Goal: Task Accomplishment & Management: Manage account settings

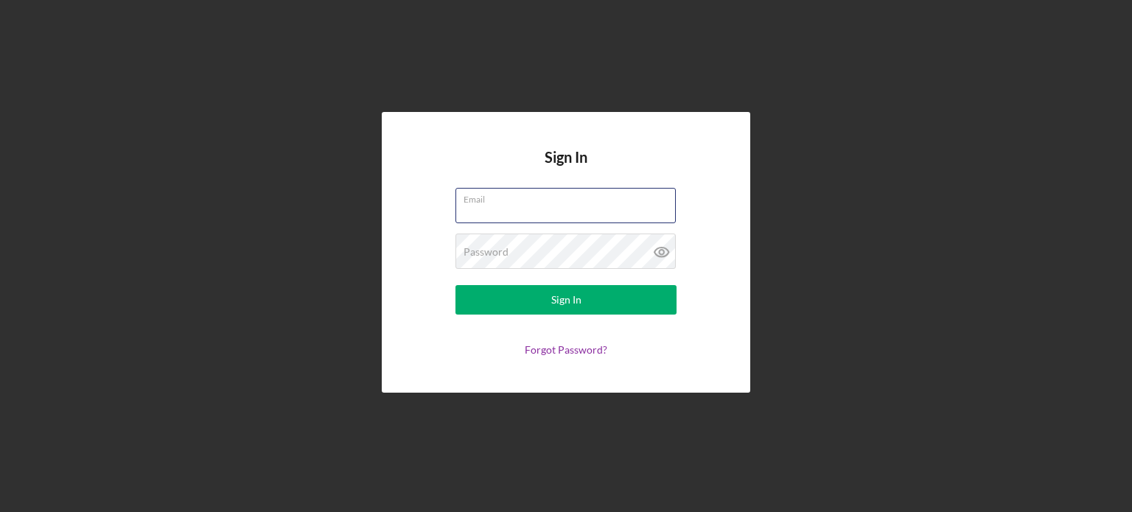
type input "[PERSON_NAME][EMAIL_ADDRESS][DOMAIN_NAME]"
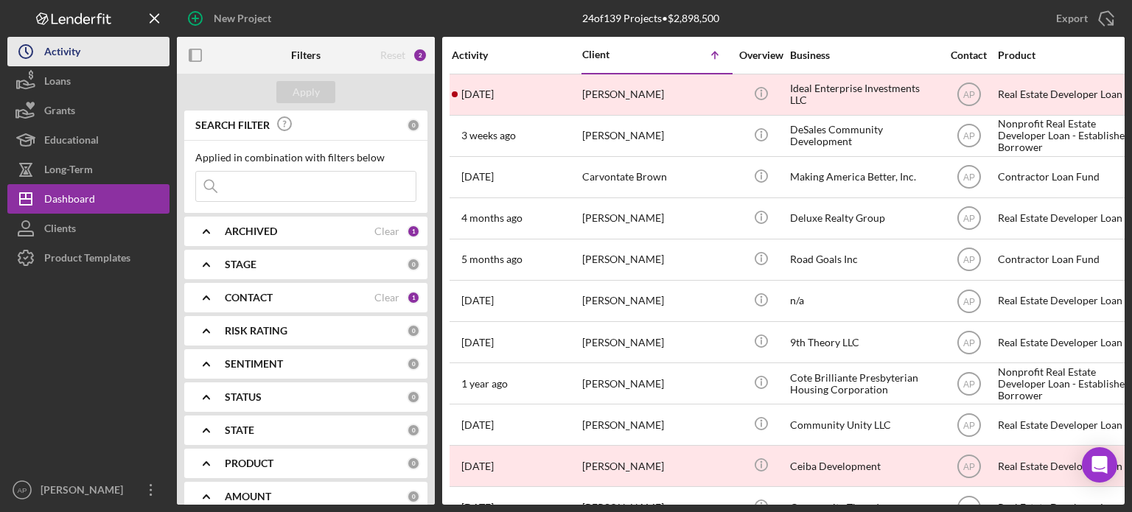
click at [59, 57] on div "Activity" at bounding box center [62, 53] width 36 height 33
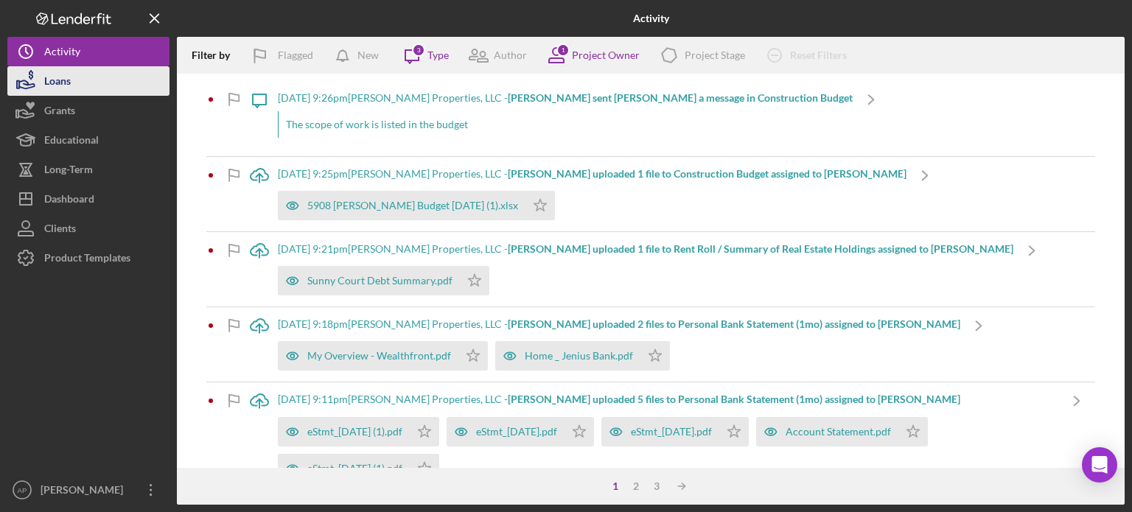
click at [90, 88] on button "Loans" at bounding box center [88, 80] width 162 height 29
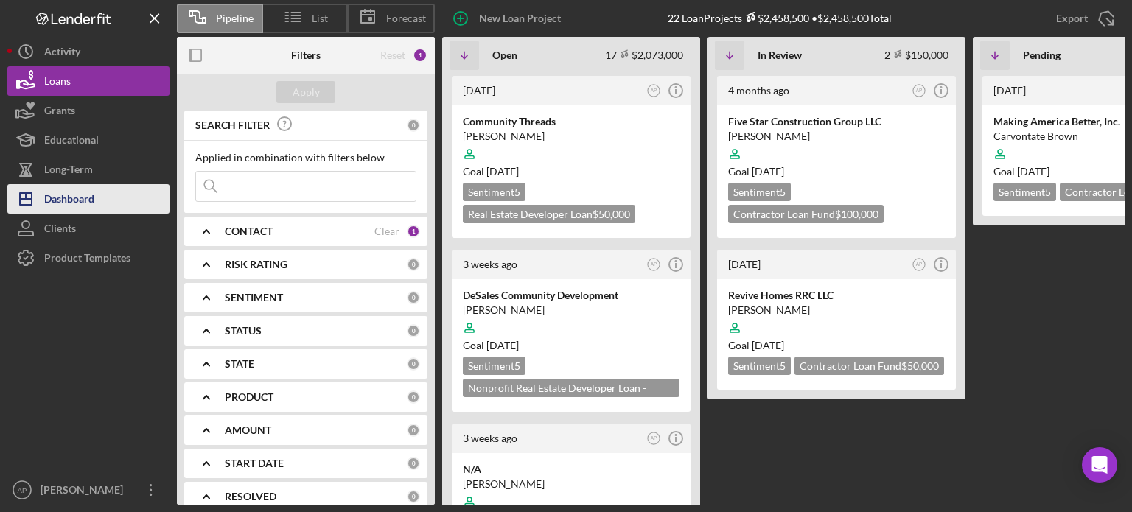
click at [84, 197] on div "Dashboard" at bounding box center [69, 200] width 50 height 33
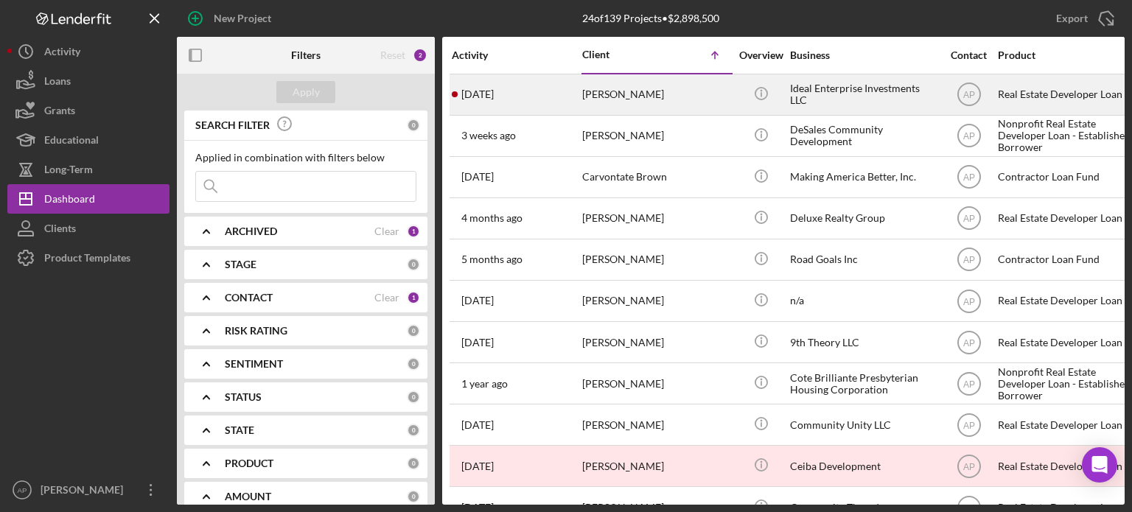
click at [587, 105] on div "[PERSON_NAME]" at bounding box center [655, 94] width 147 height 39
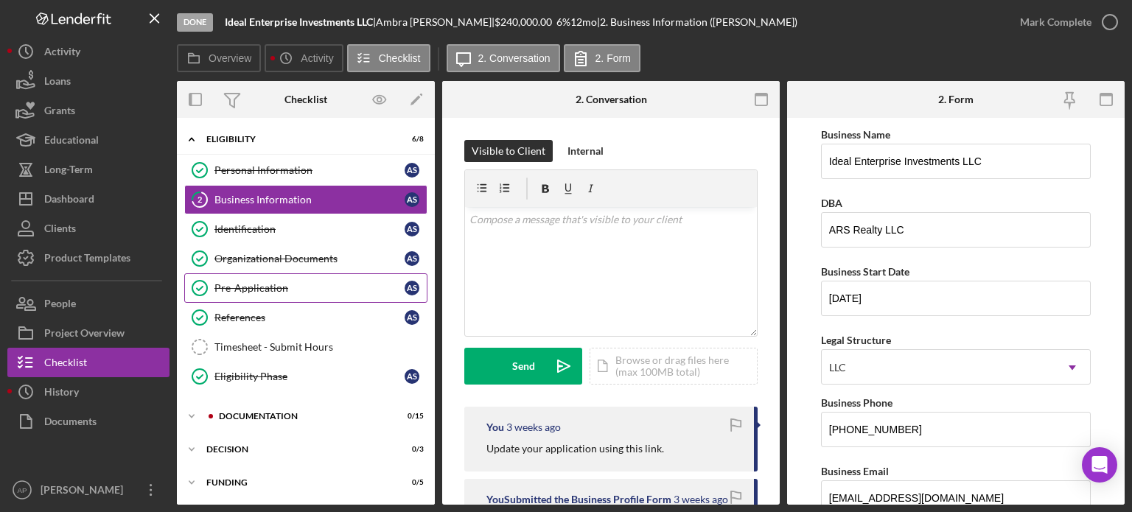
scroll to position [31, 0]
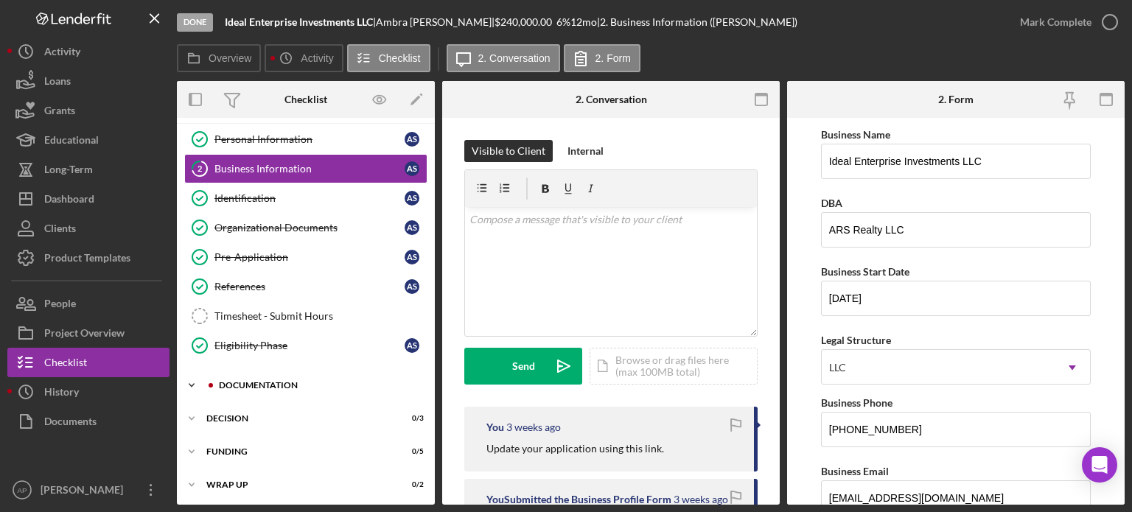
click at [268, 384] on div "Documentation" at bounding box center [318, 385] width 198 height 9
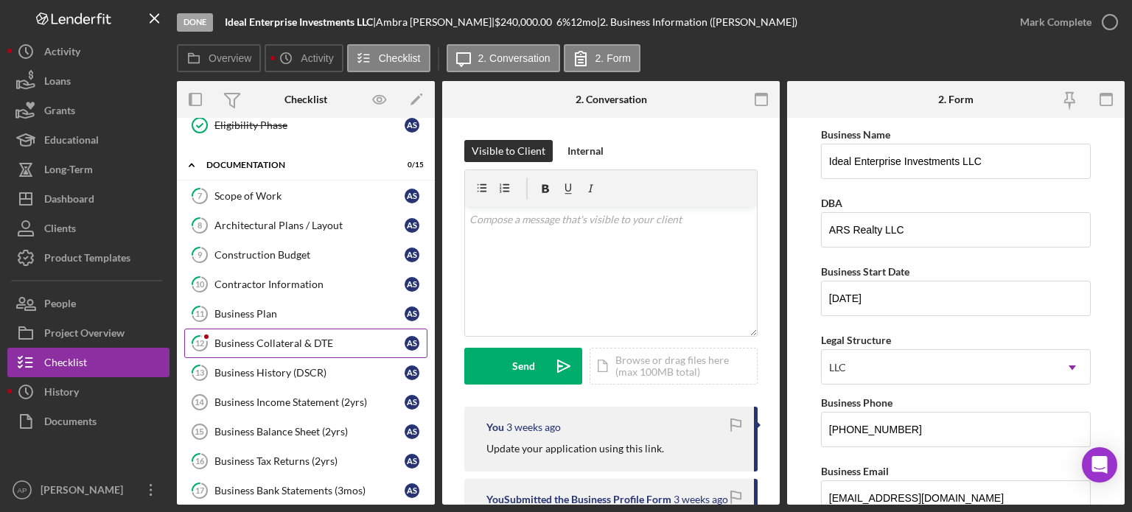
scroll to position [252, 0]
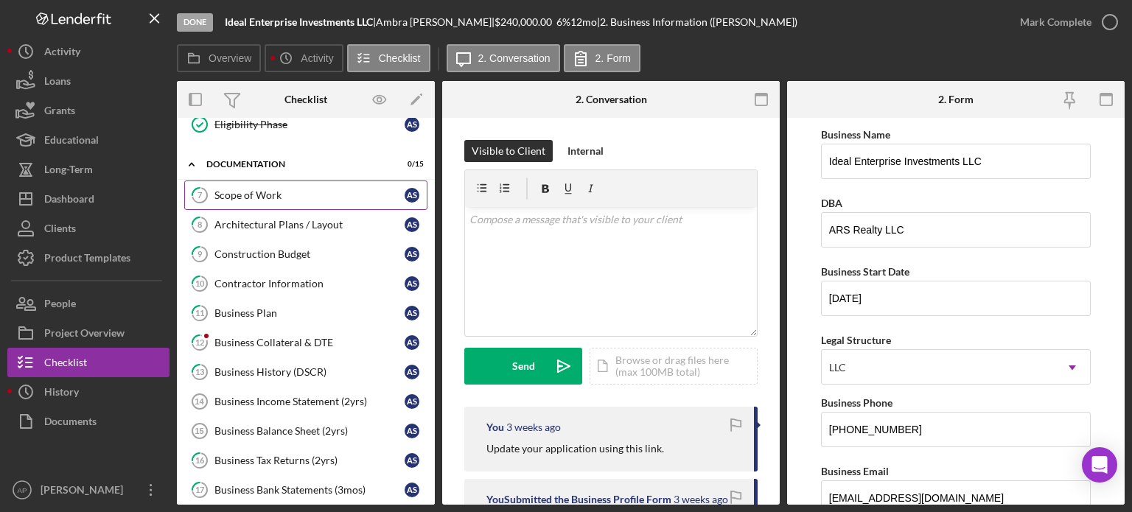
click at [304, 191] on div "Scope of Work" at bounding box center [310, 195] width 190 height 12
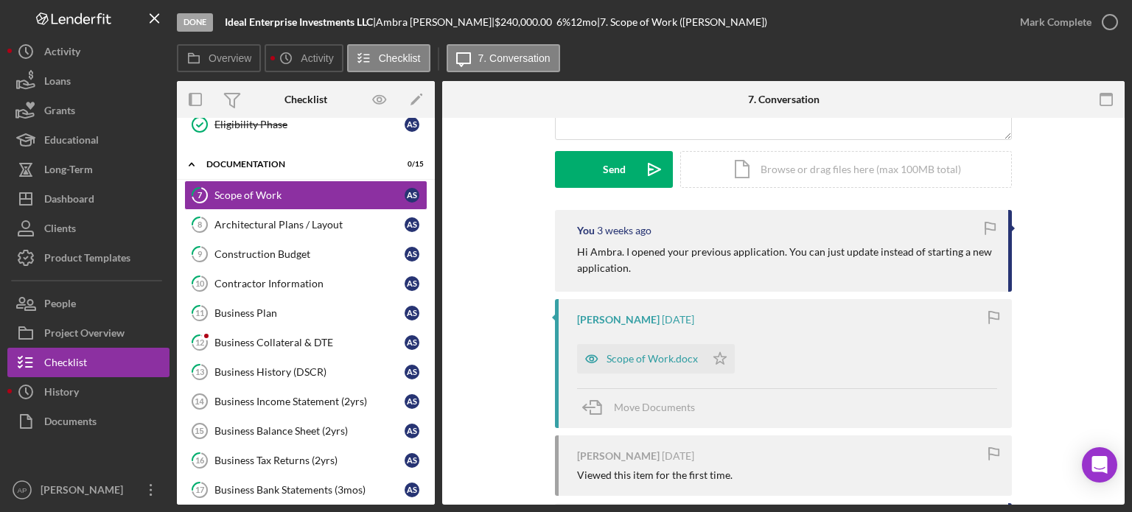
scroll to position [221, 0]
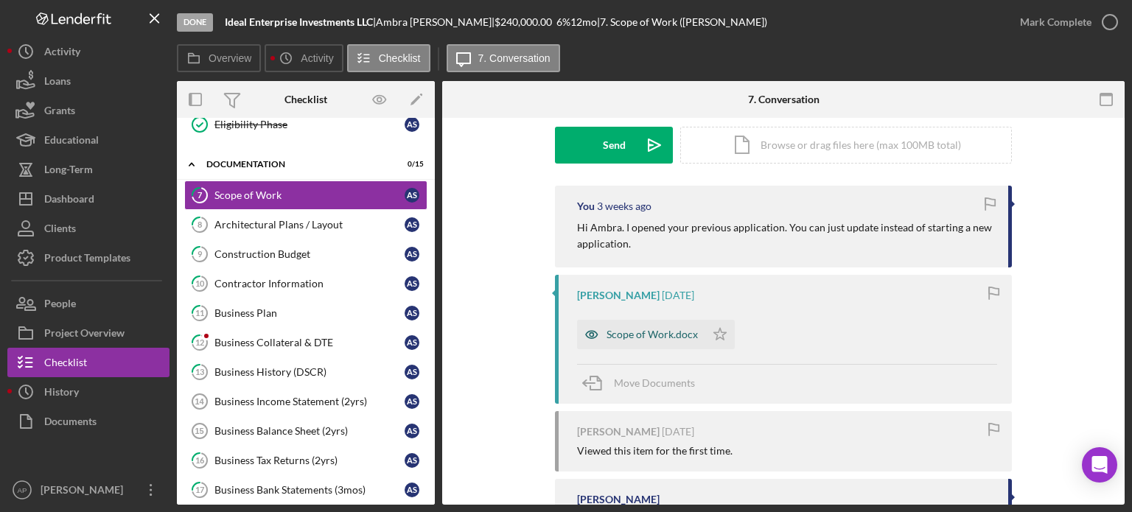
click at [636, 332] on div "Scope of Work.docx" at bounding box center [652, 335] width 91 height 12
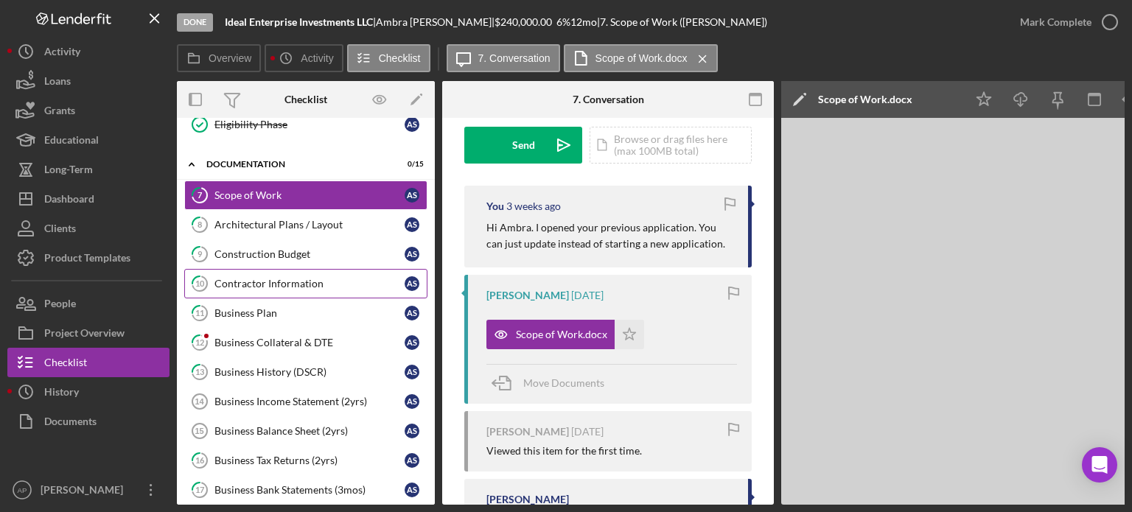
click at [277, 278] on div "Contractor Information" at bounding box center [310, 284] width 190 height 12
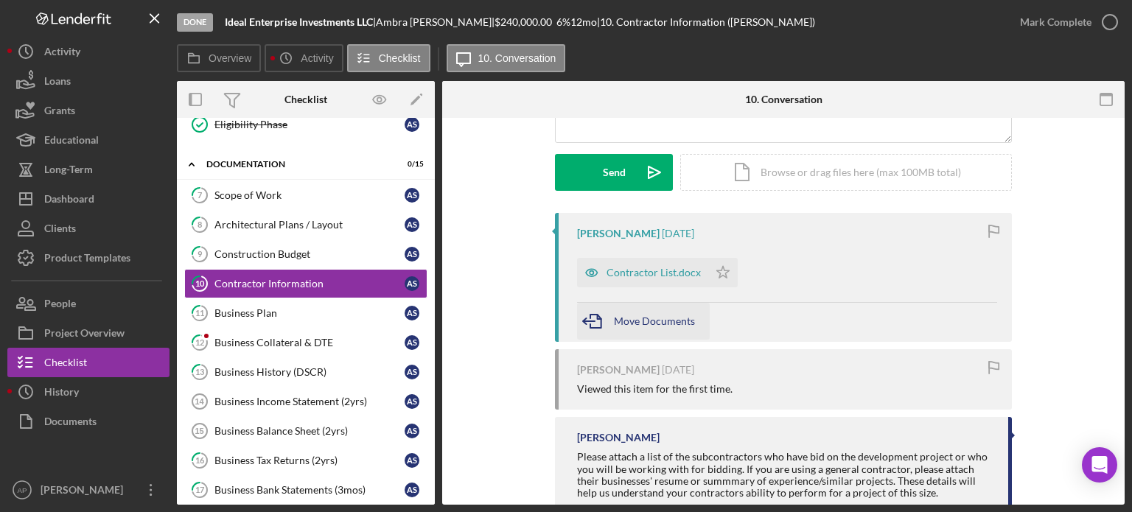
scroll to position [235, 0]
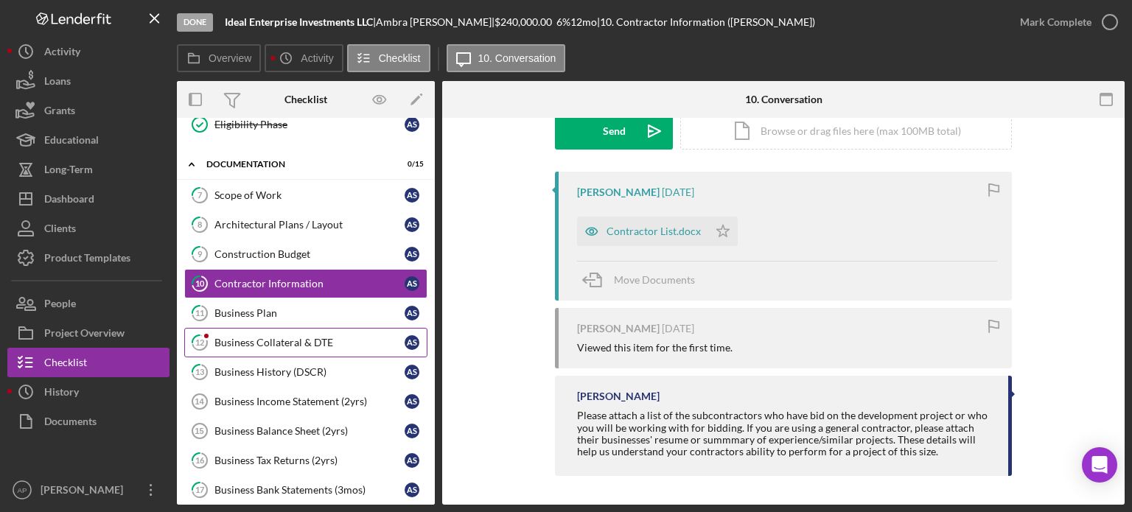
click at [310, 337] on div "Business Collateral & DTE" at bounding box center [310, 343] width 190 height 12
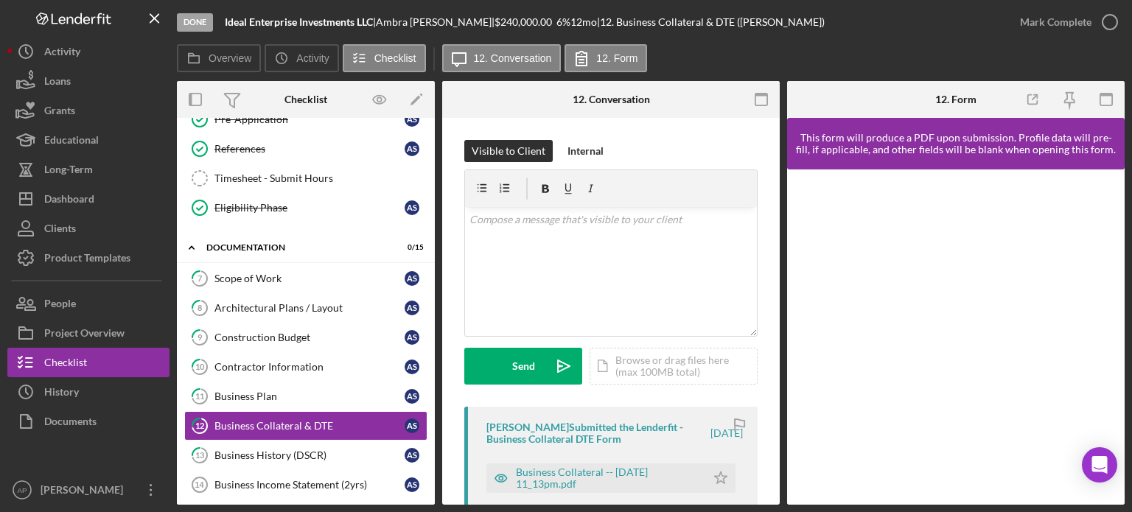
scroll to position [31, 0]
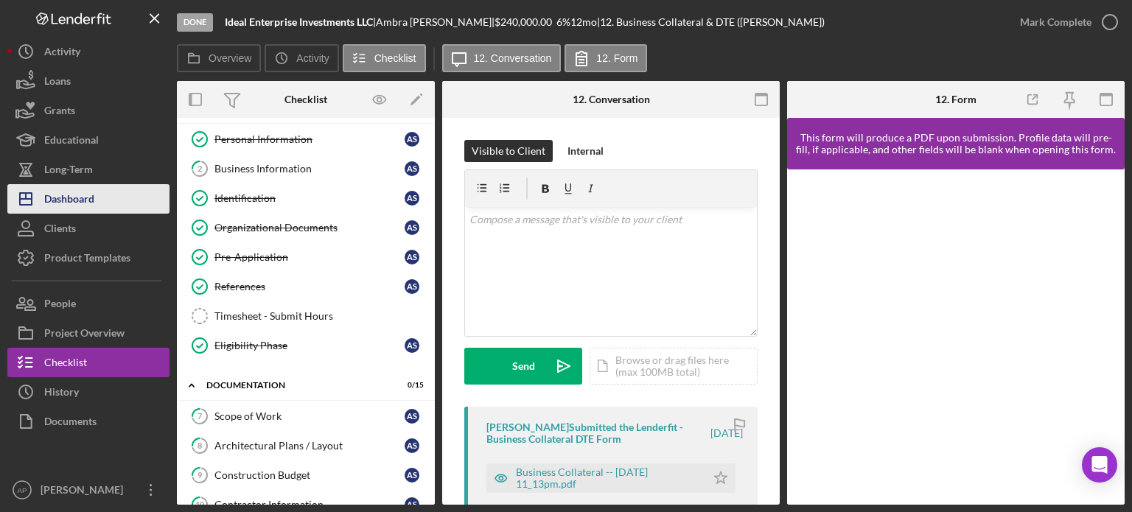
click at [77, 195] on div "Dashboard" at bounding box center [69, 200] width 50 height 33
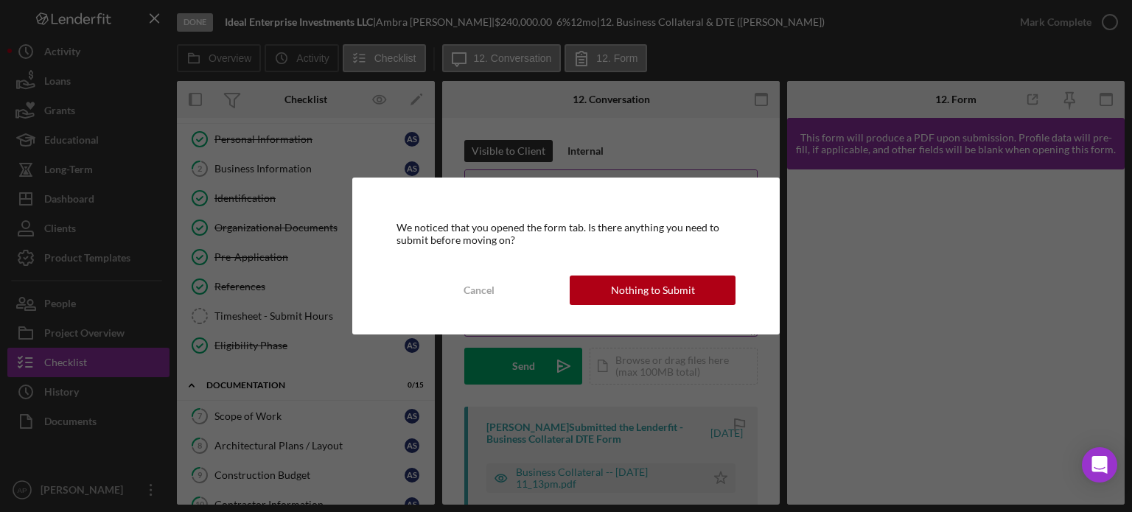
click at [672, 289] on div "Nothing to Submit" at bounding box center [653, 290] width 84 height 29
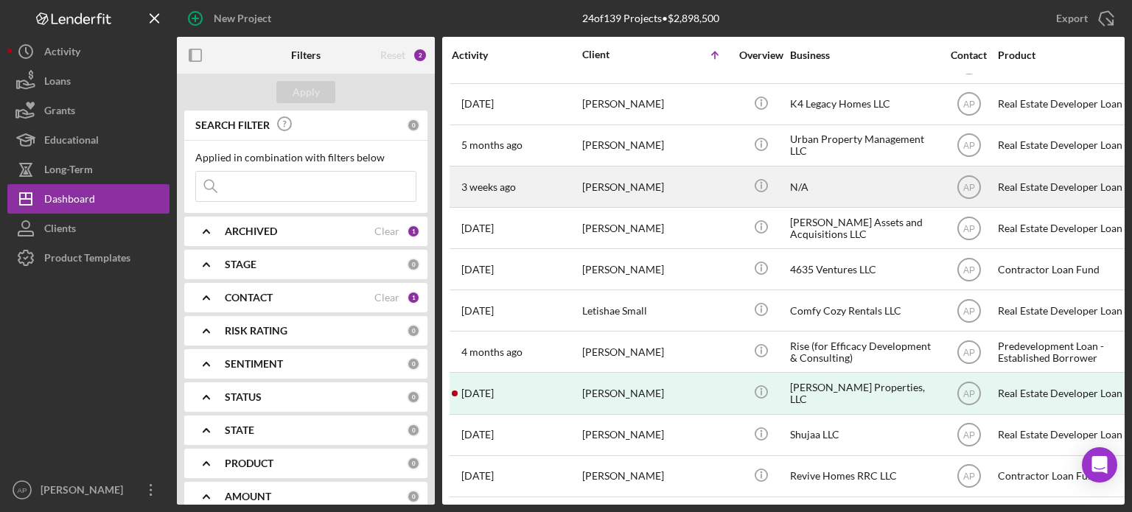
scroll to position [580, 0]
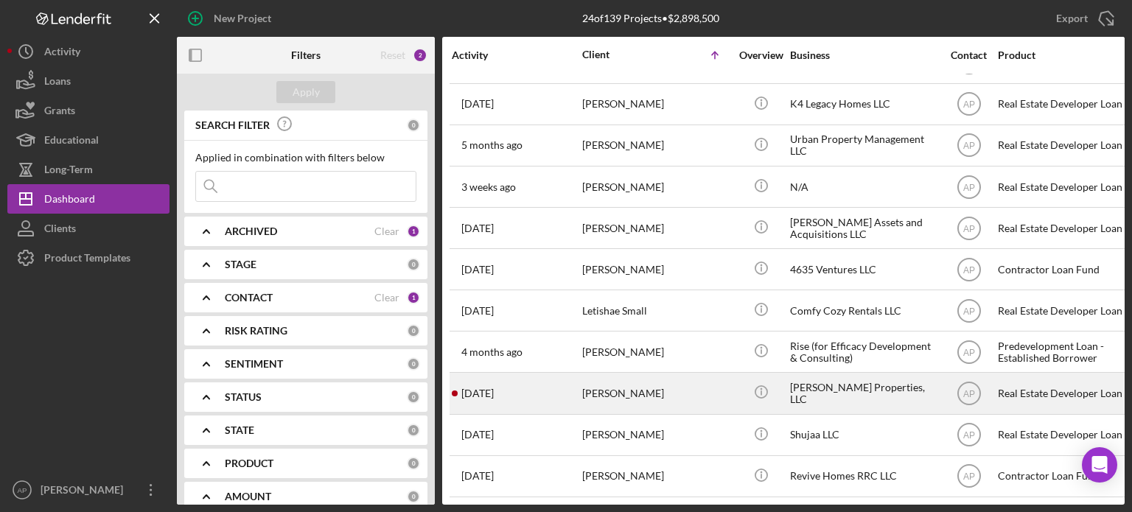
click at [652, 374] on div "[PERSON_NAME]" at bounding box center [655, 393] width 147 height 39
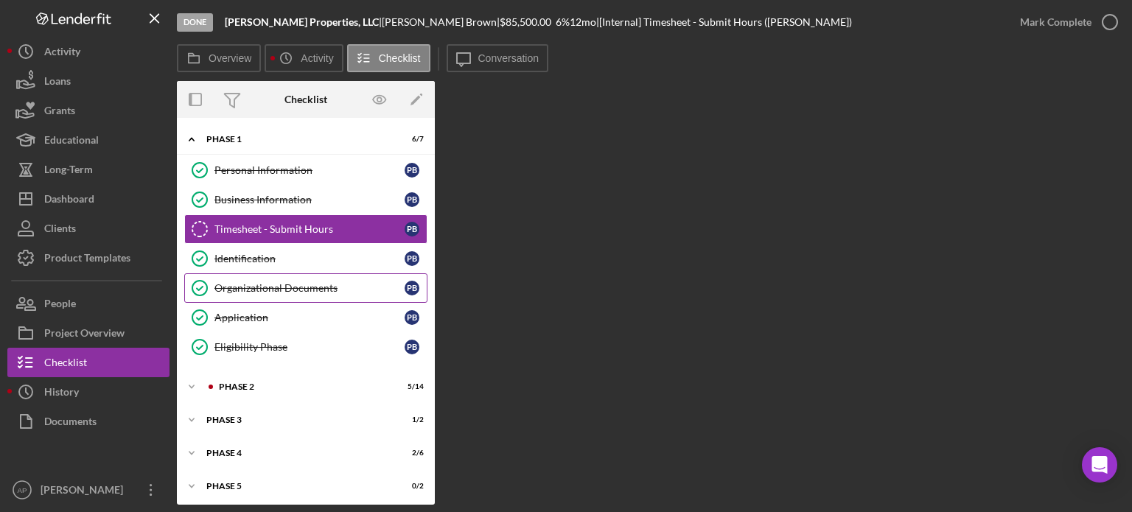
scroll to position [1, 0]
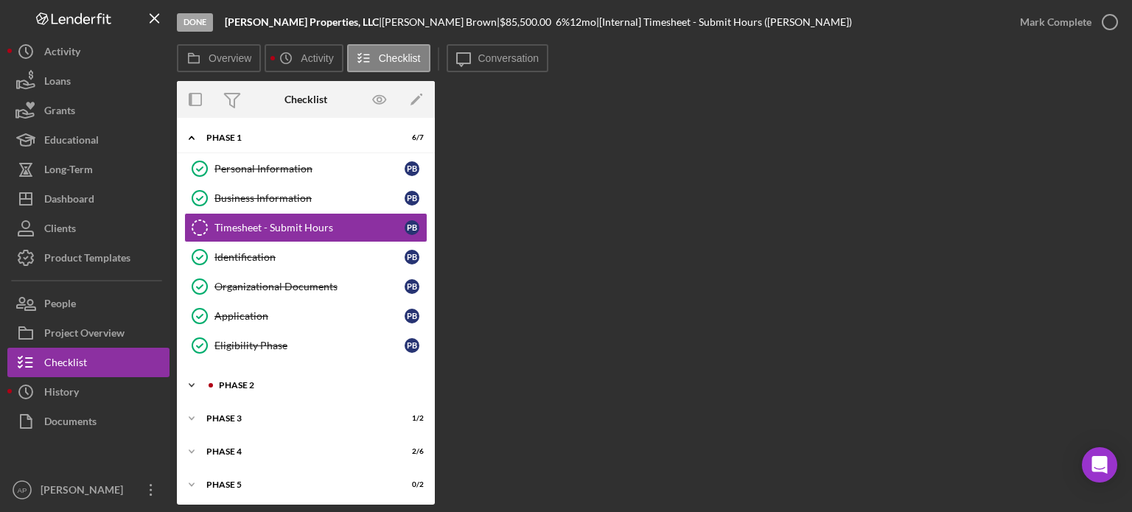
click at [209, 383] on div at bounding box center [210, 385] width 9 height 9
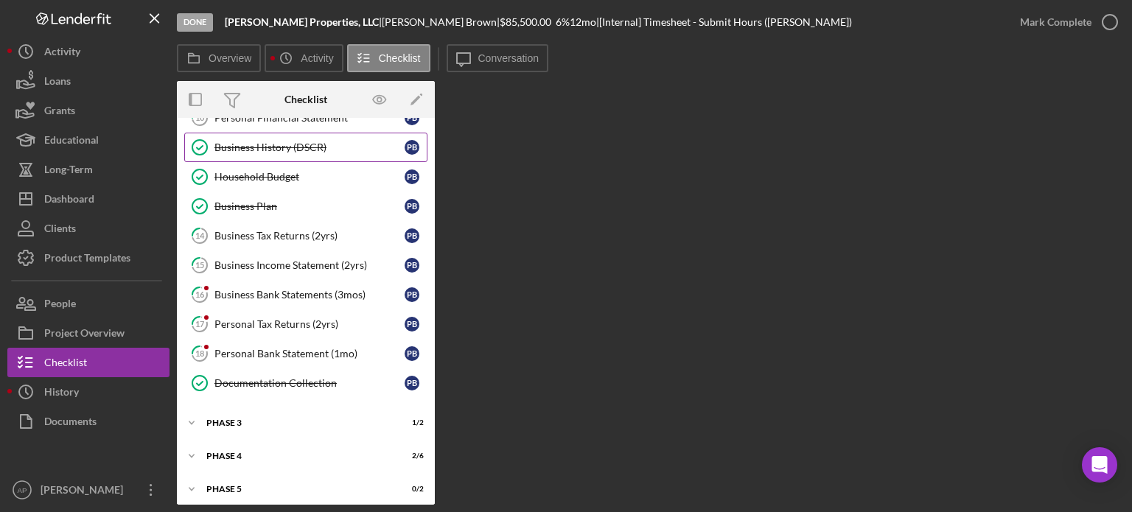
scroll to position [419, 0]
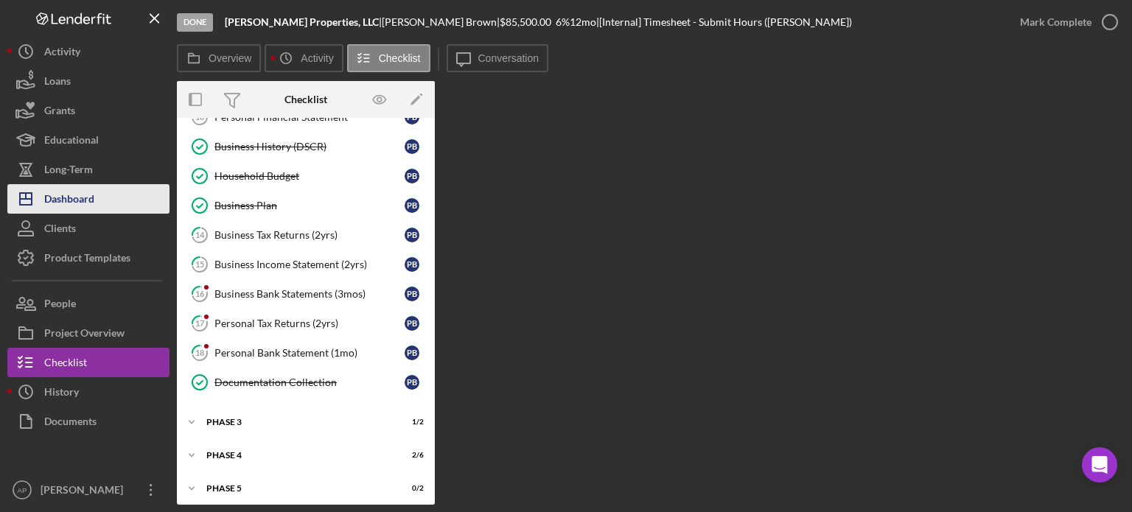
click at [80, 196] on div "Dashboard" at bounding box center [69, 200] width 50 height 33
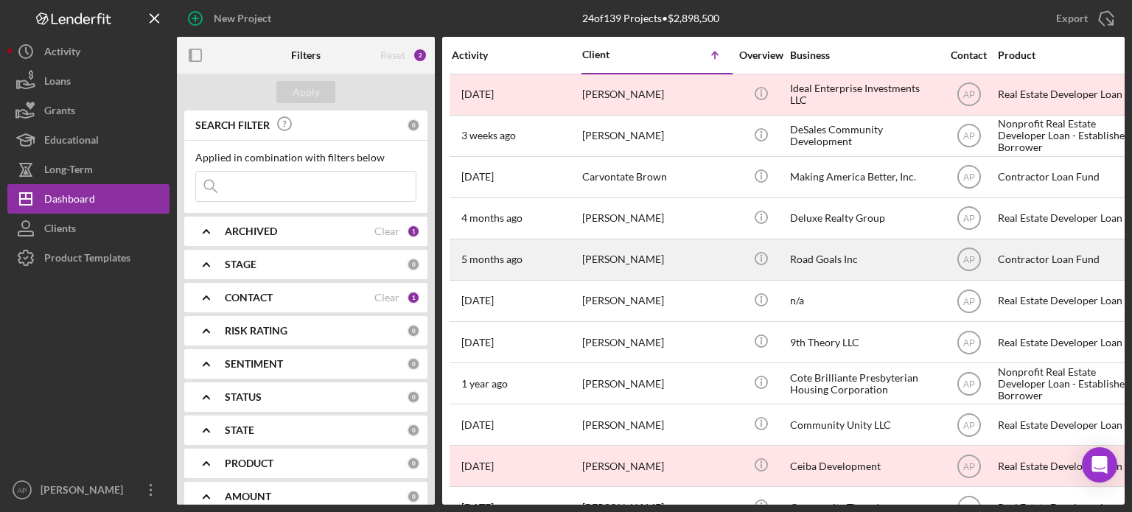
click at [514, 256] on time "5 months ago" at bounding box center [492, 260] width 61 height 12
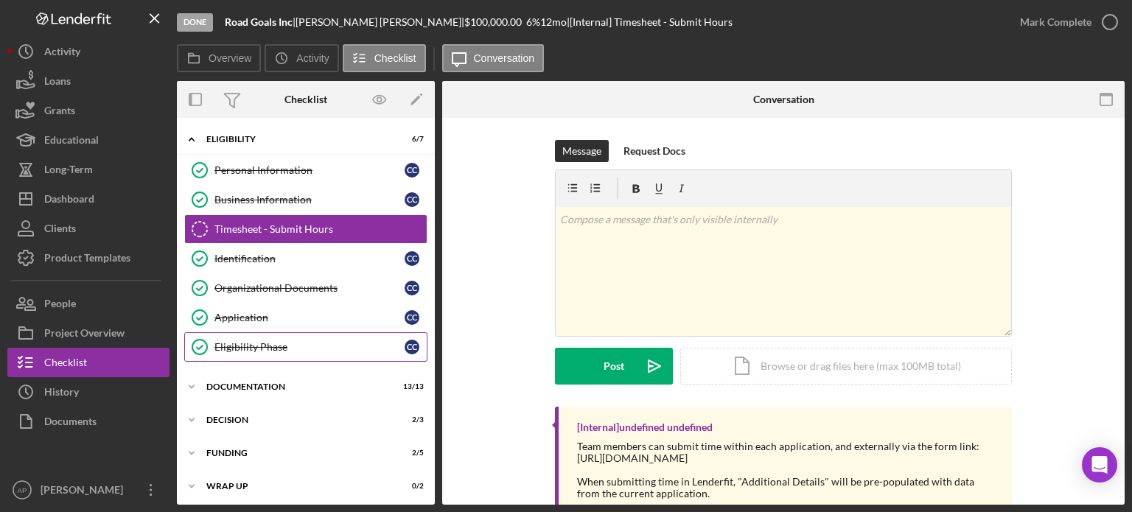
scroll to position [1, 0]
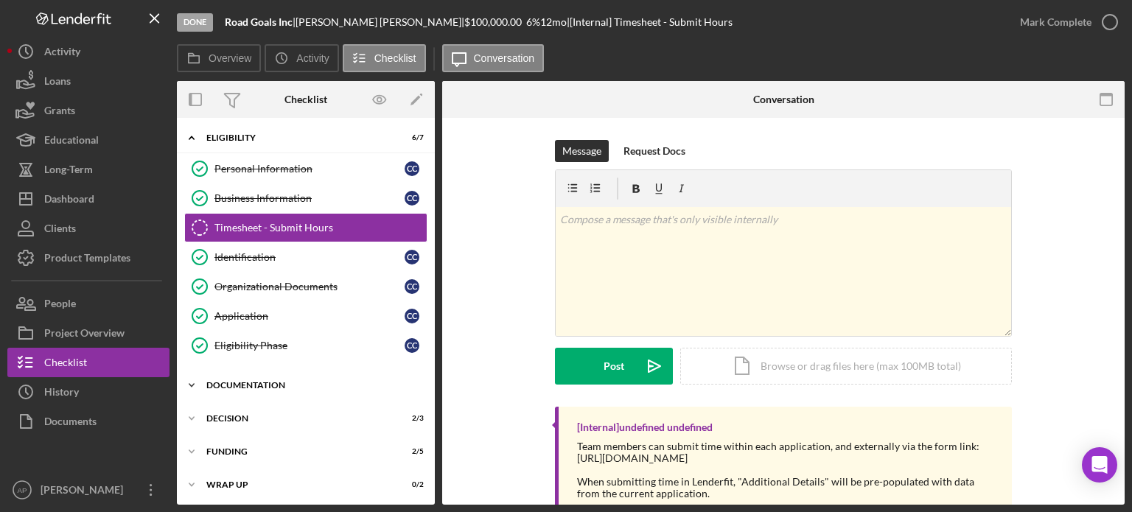
click at [306, 371] on div "Icon/Expander Documentation 13 / 13" at bounding box center [306, 385] width 258 height 29
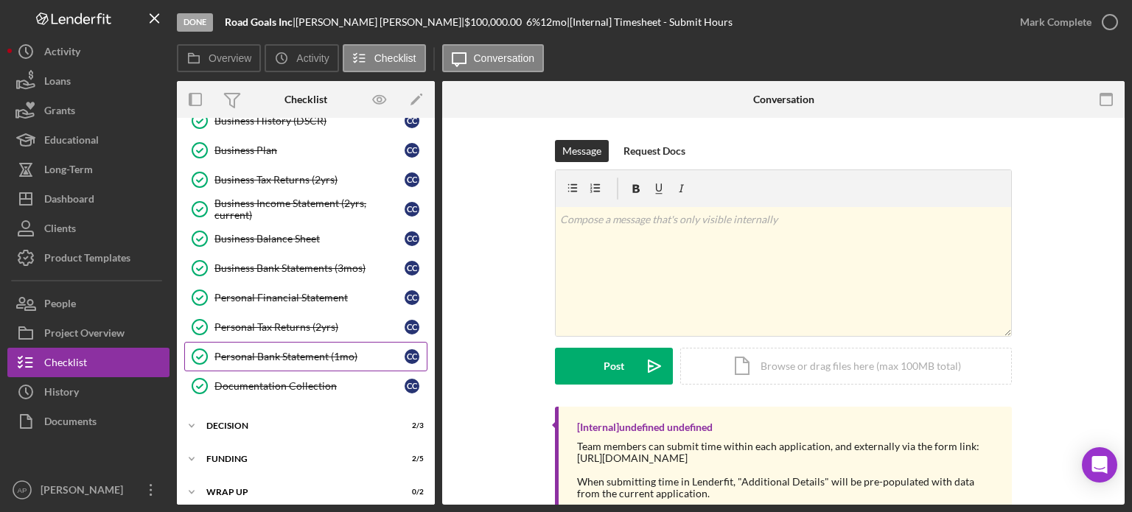
scroll to position [389, 0]
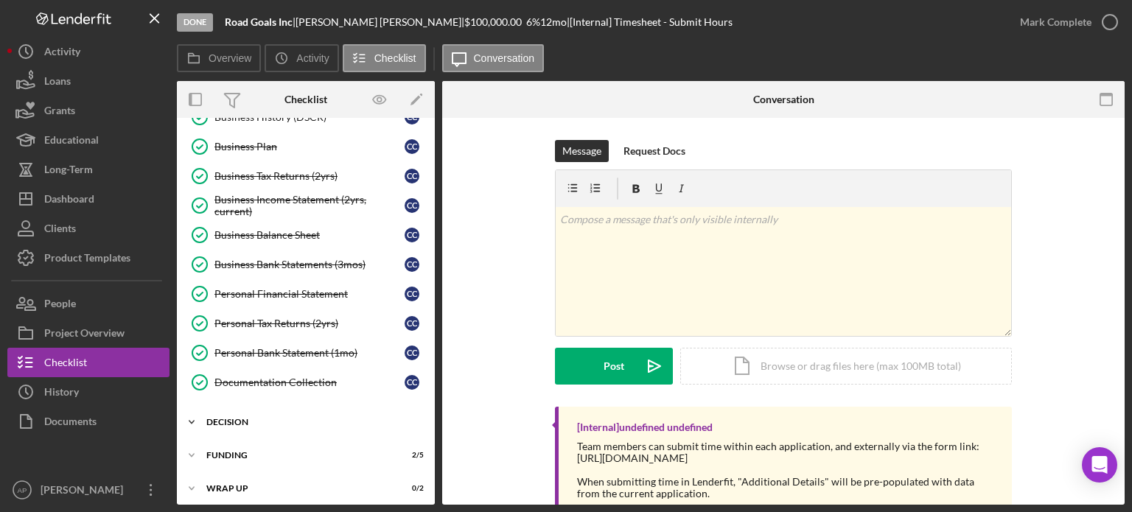
click at [271, 420] on div "Decision" at bounding box center [311, 422] width 210 height 9
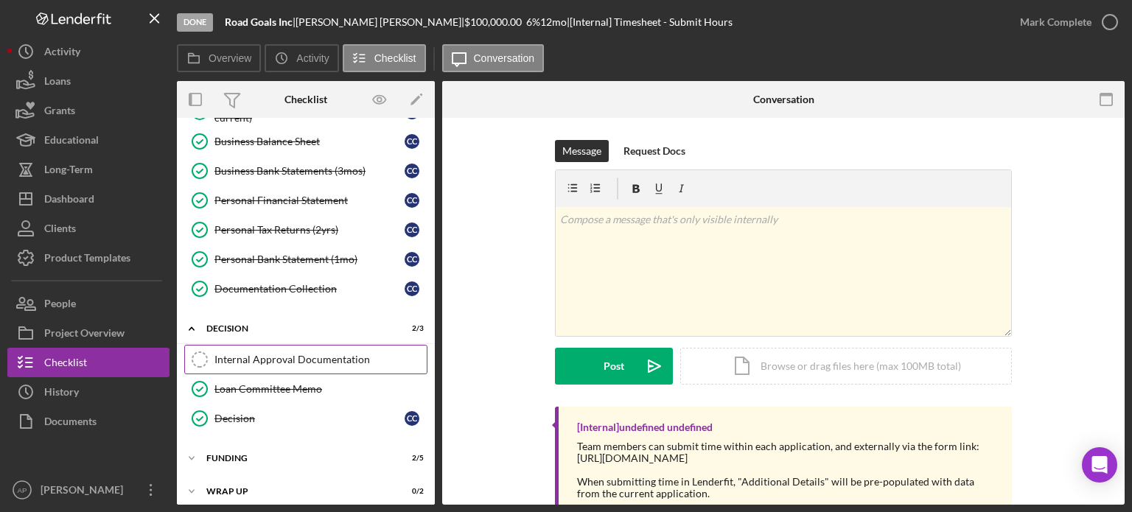
scroll to position [484, 0]
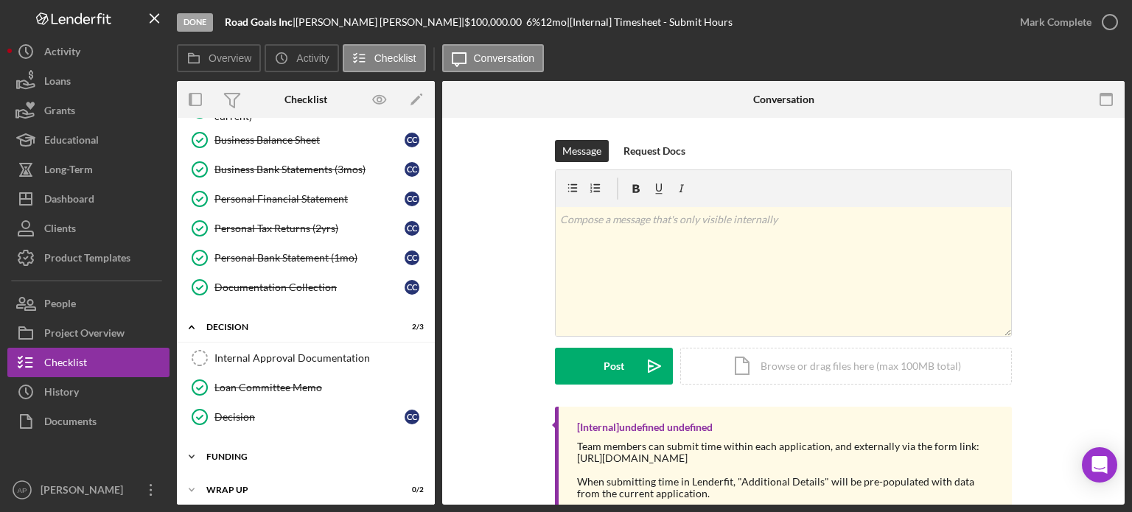
click at [229, 442] on div "Icon/Expander Funding 2 / 5" at bounding box center [306, 456] width 258 height 29
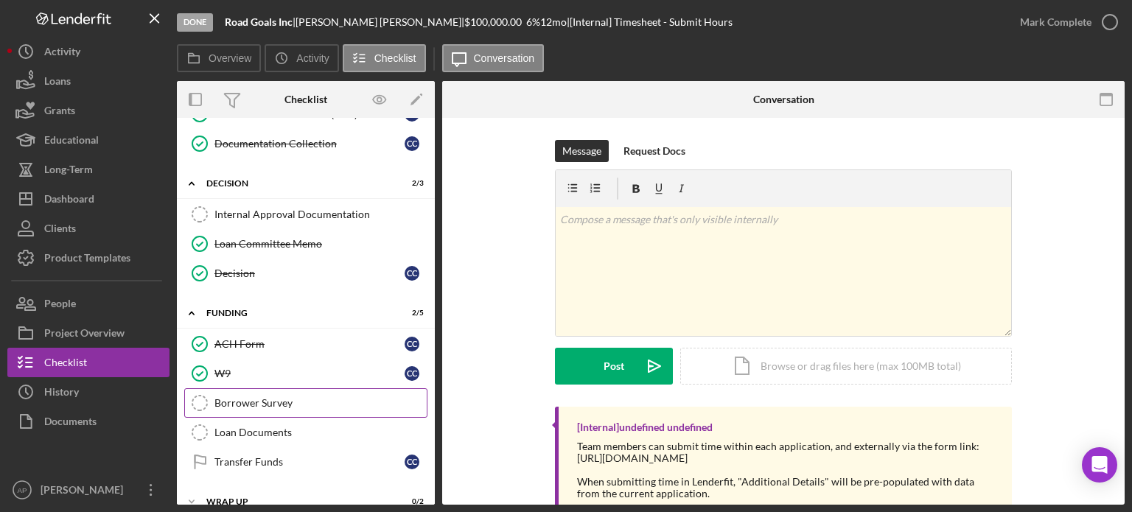
scroll to position [639, 0]
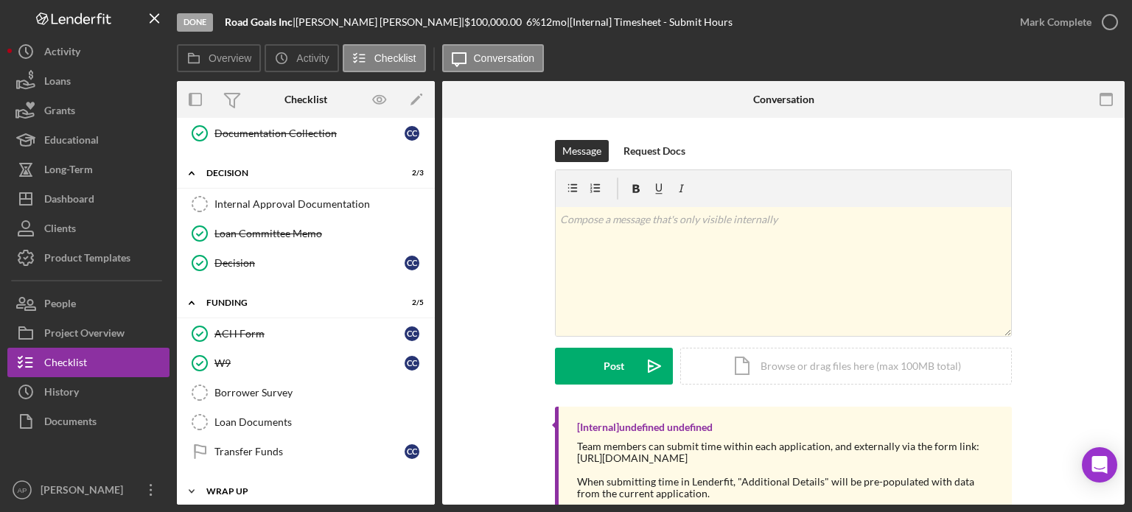
click at [246, 487] on div "Wrap up" at bounding box center [311, 491] width 210 height 9
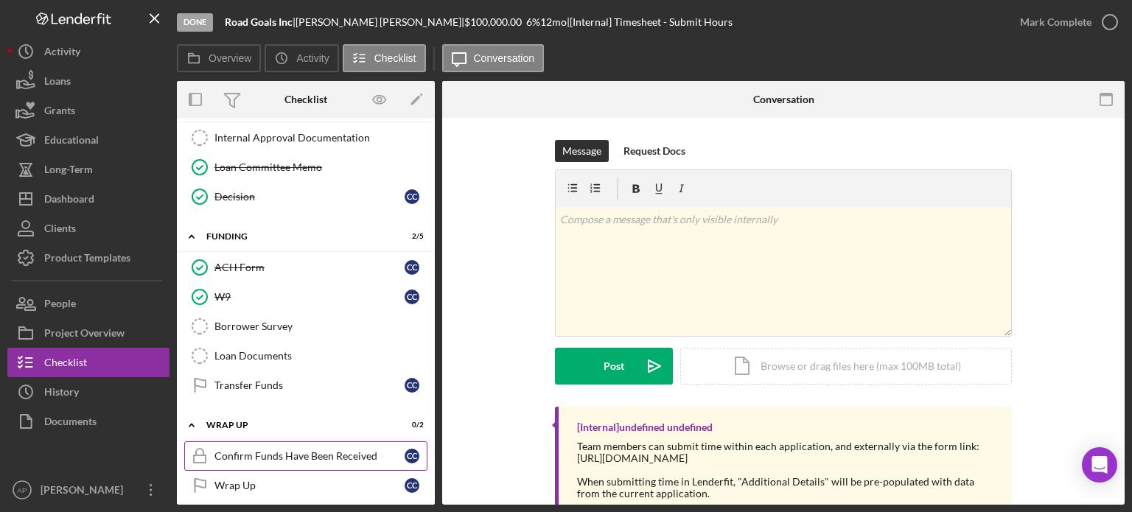
click at [313, 450] on div "Confirm Funds Have Been Received" at bounding box center [310, 456] width 190 height 12
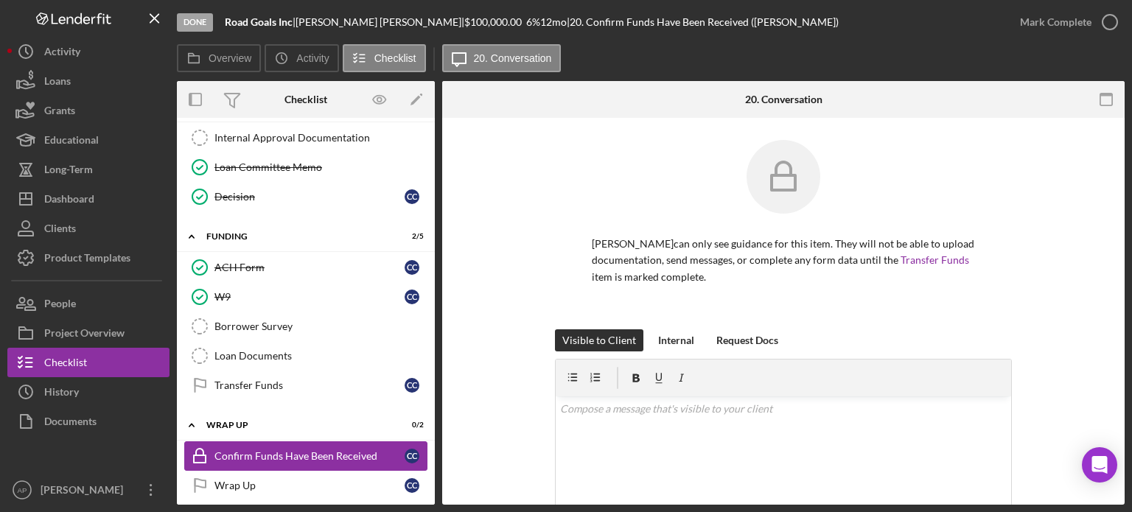
scroll to position [705, 0]
click at [1099, 29] on icon "button" at bounding box center [1110, 22] width 37 height 37
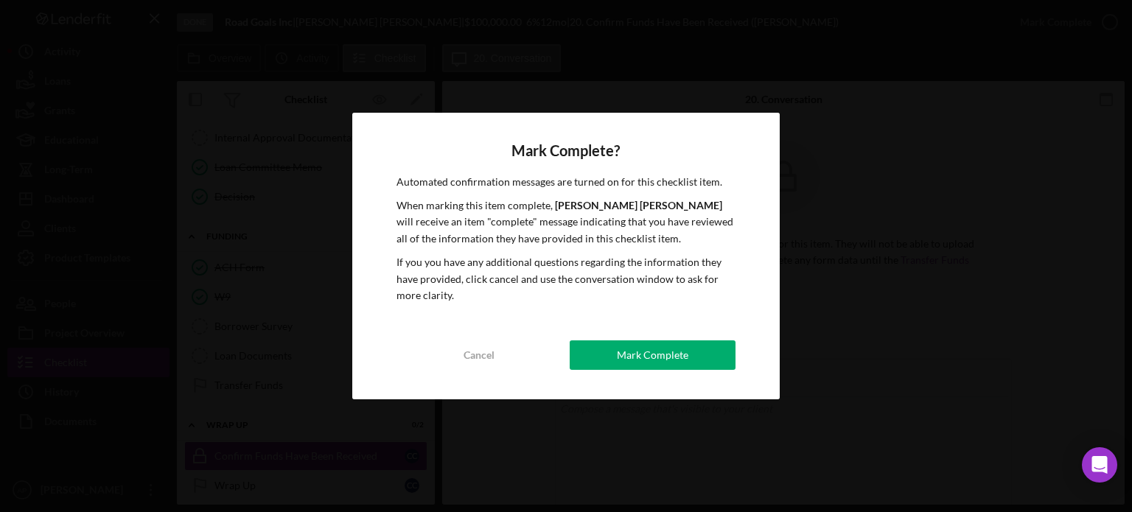
drag, startPoint x: 672, startPoint y: 349, endPoint x: 665, endPoint y: 352, distance: 7.9
click at [672, 349] on div "Mark Complete" at bounding box center [653, 355] width 72 height 29
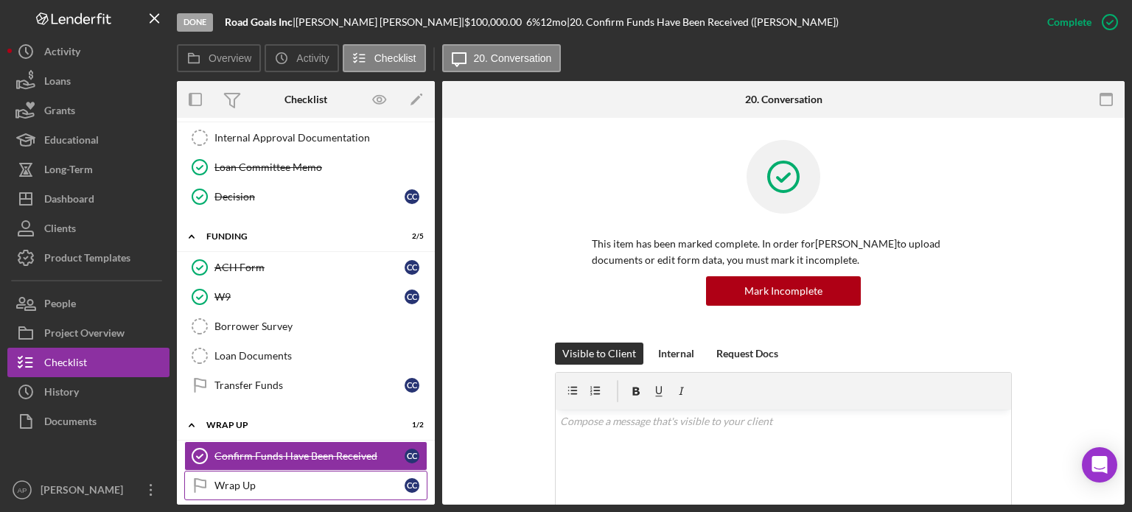
click at [310, 480] on div "Wrap Up" at bounding box center [310, 486] width 190 height 12
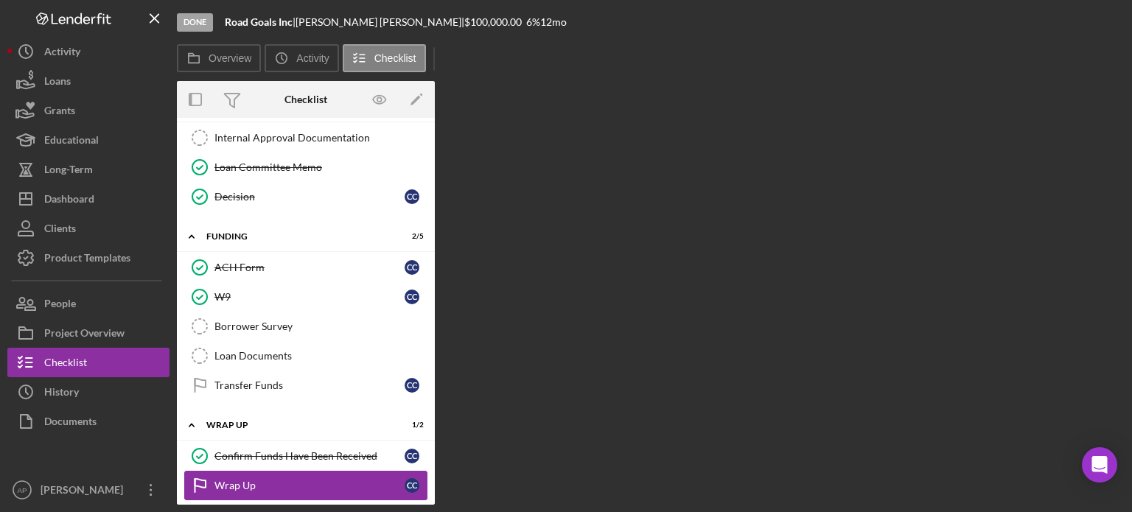
scroll to position [705, 0]
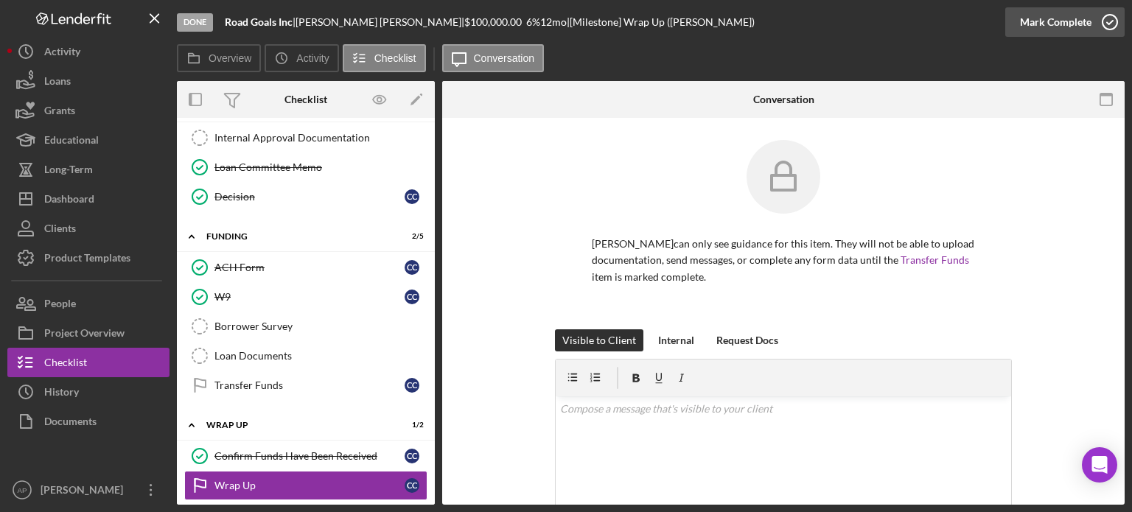
click at [1071, 30] on div "Mark Complete" at bounding box center [1056, 21] width 72 height 29
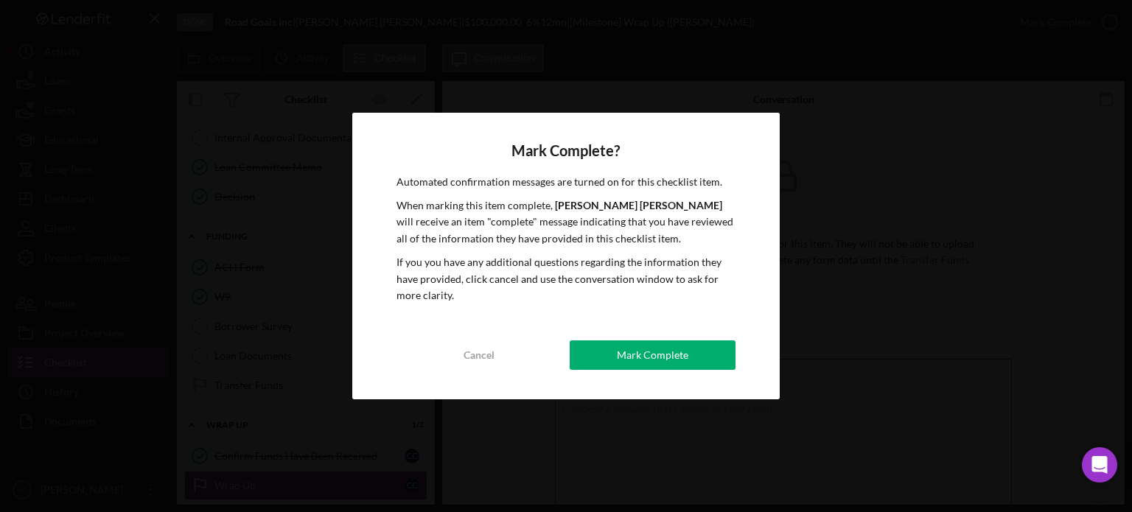
click at [637, 356] on div "Mark Complete" at bounding box center [653, 355] width 72 height 29
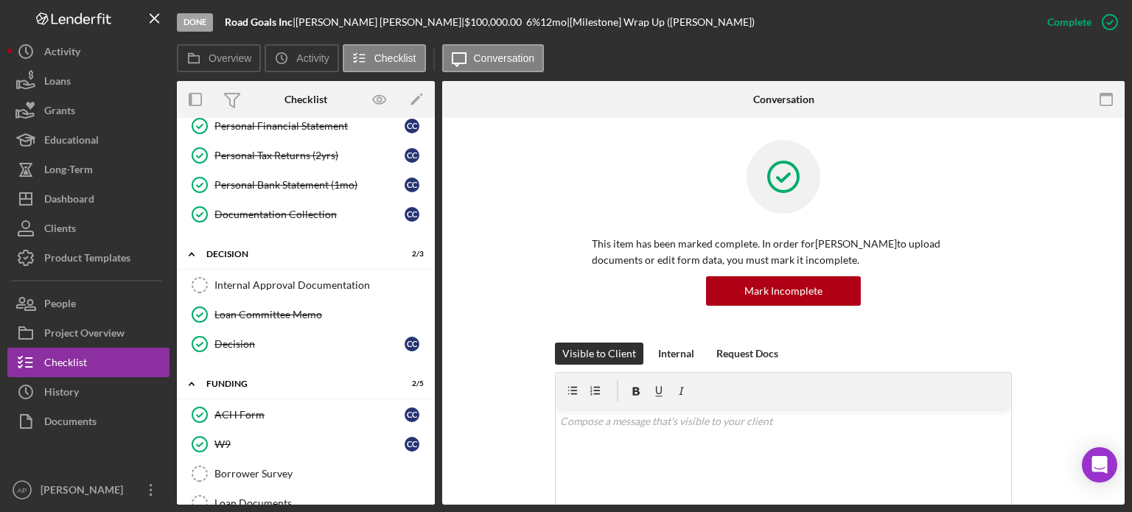
scroll to position [631, 0]
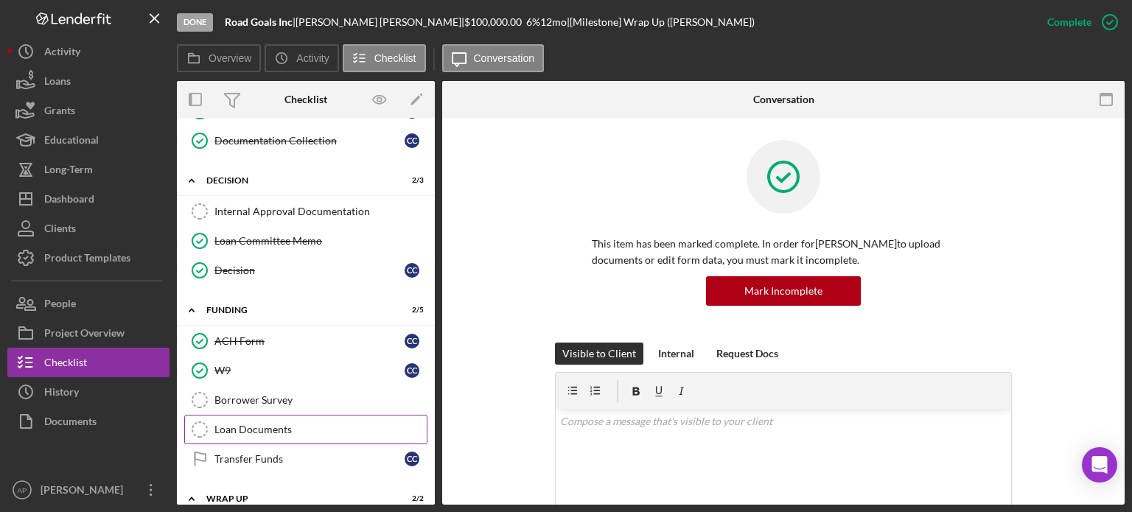
click at [287, 424] on div "Loan Documents" at bounding box center [321, 430] width 212 height 12
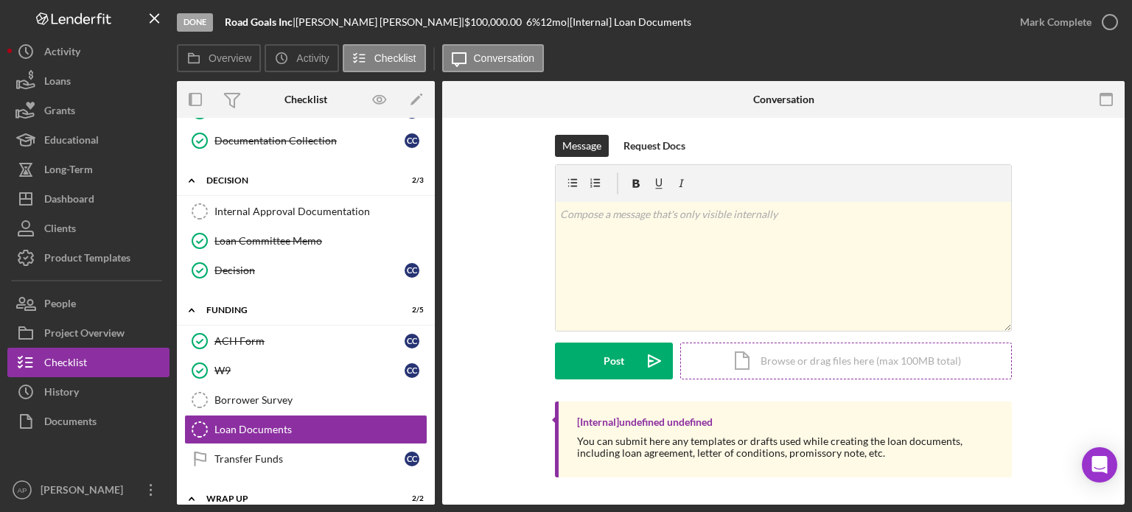
scroll to position [7, 0]
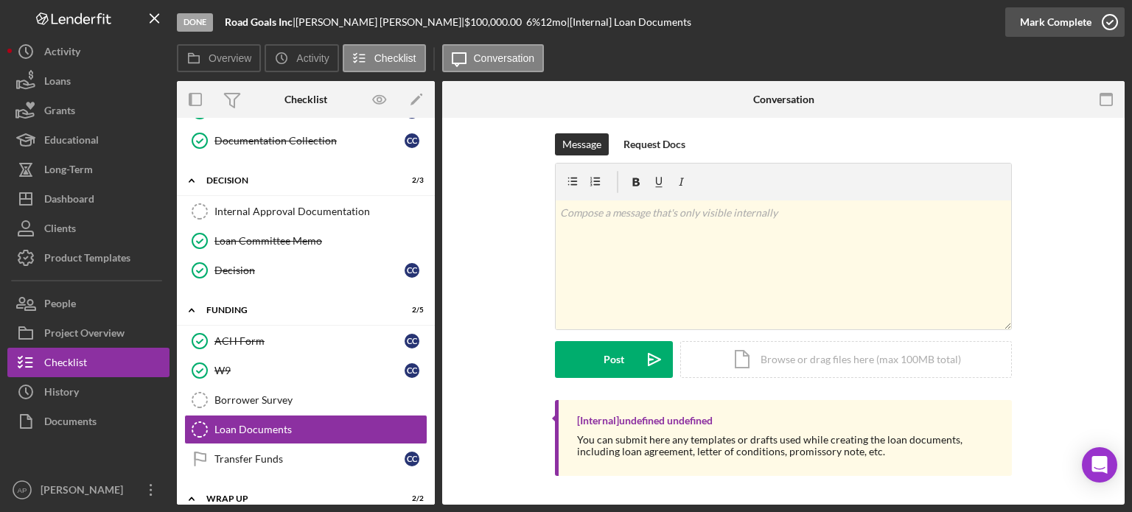
click at [1092, 23] on icon "button" at bounding box center [1110, 22] width 37 height 37
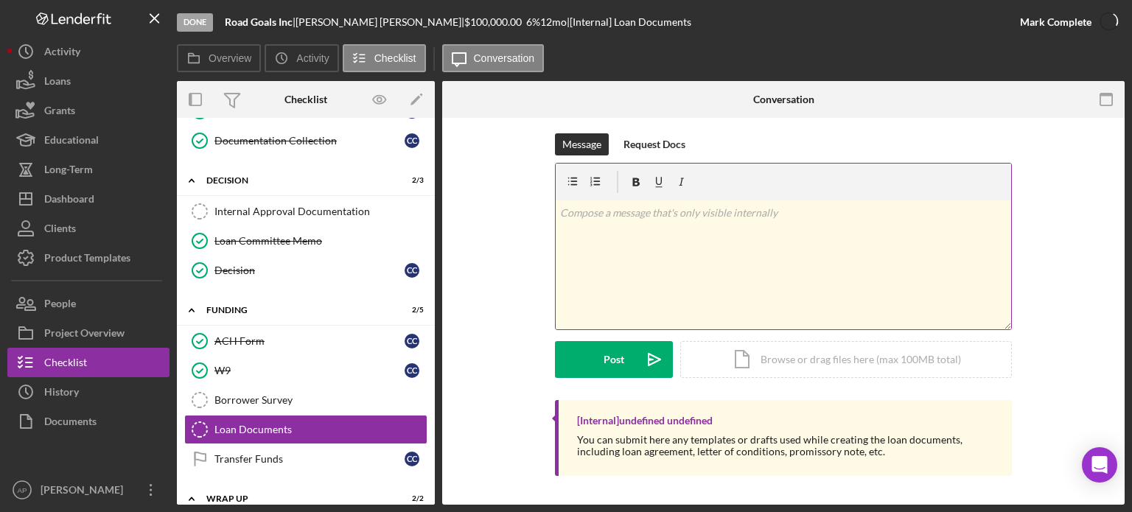
scroll to position [209, 0]
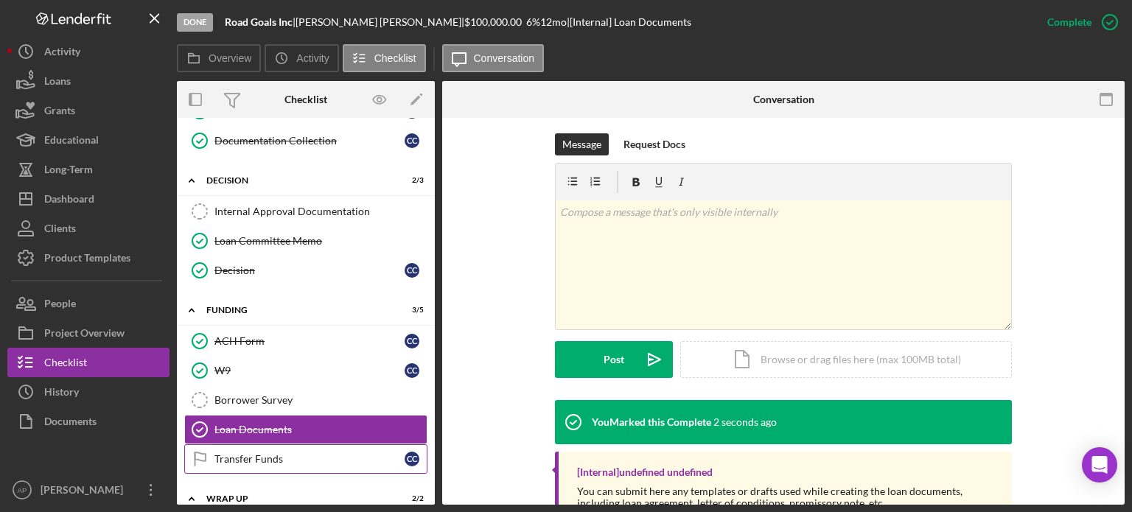
click at [320, 453] on div "Transfer Funds" at bounding box center [310, 459] width 190 height 12
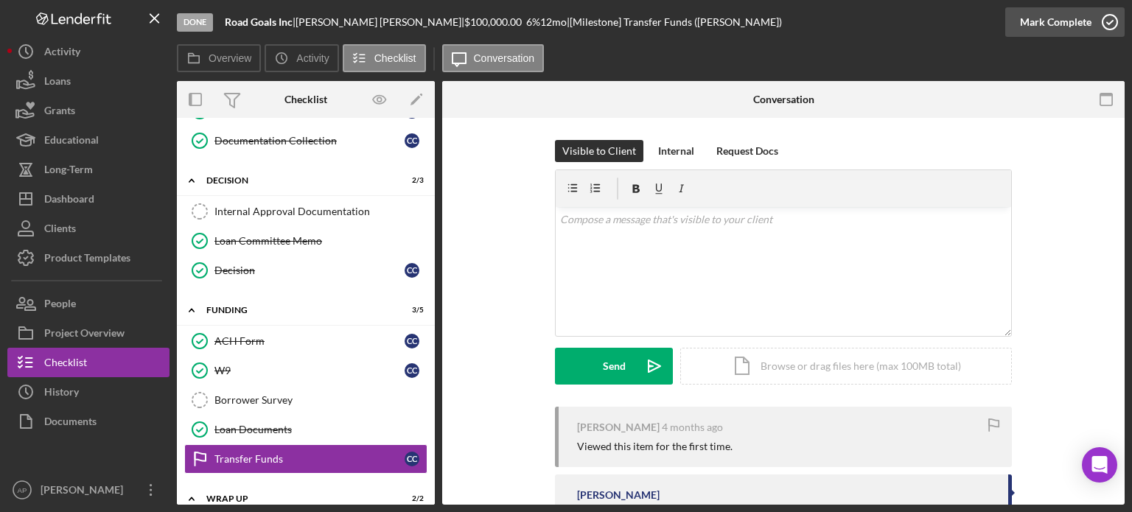
click at [1064, 21] on div "Mark Complete" at bounding box center [1056, 21] width 72 height 29
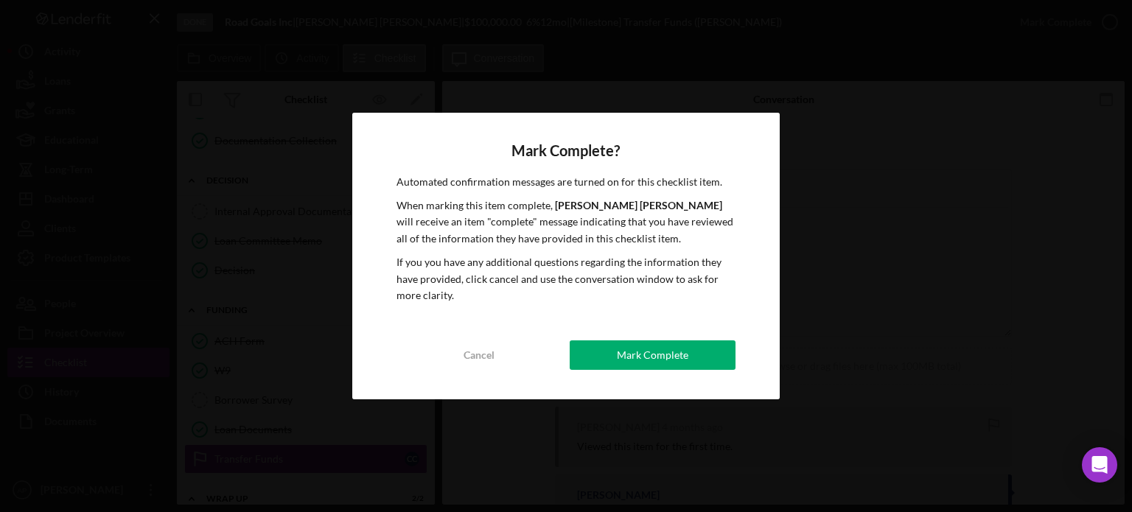
click at [621, 356] on div "Mark Complete" at bounding box center [653, 355] width 72 height 29
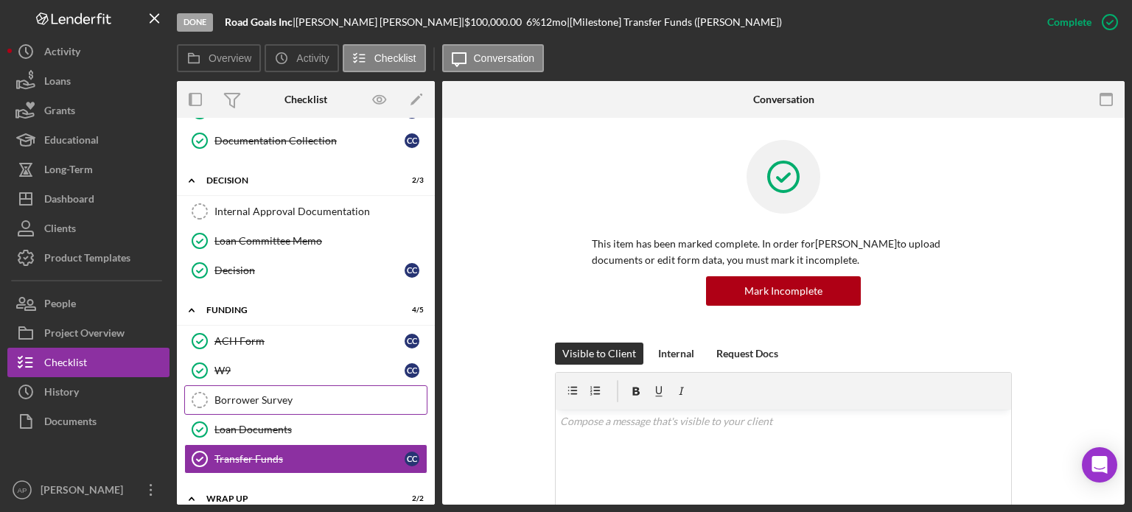
click at [347, 400] on link "Borrower Survey Borrower Survey" at bounding box center [305, 400] width 243 height 29
